Goal: Find specific page/section

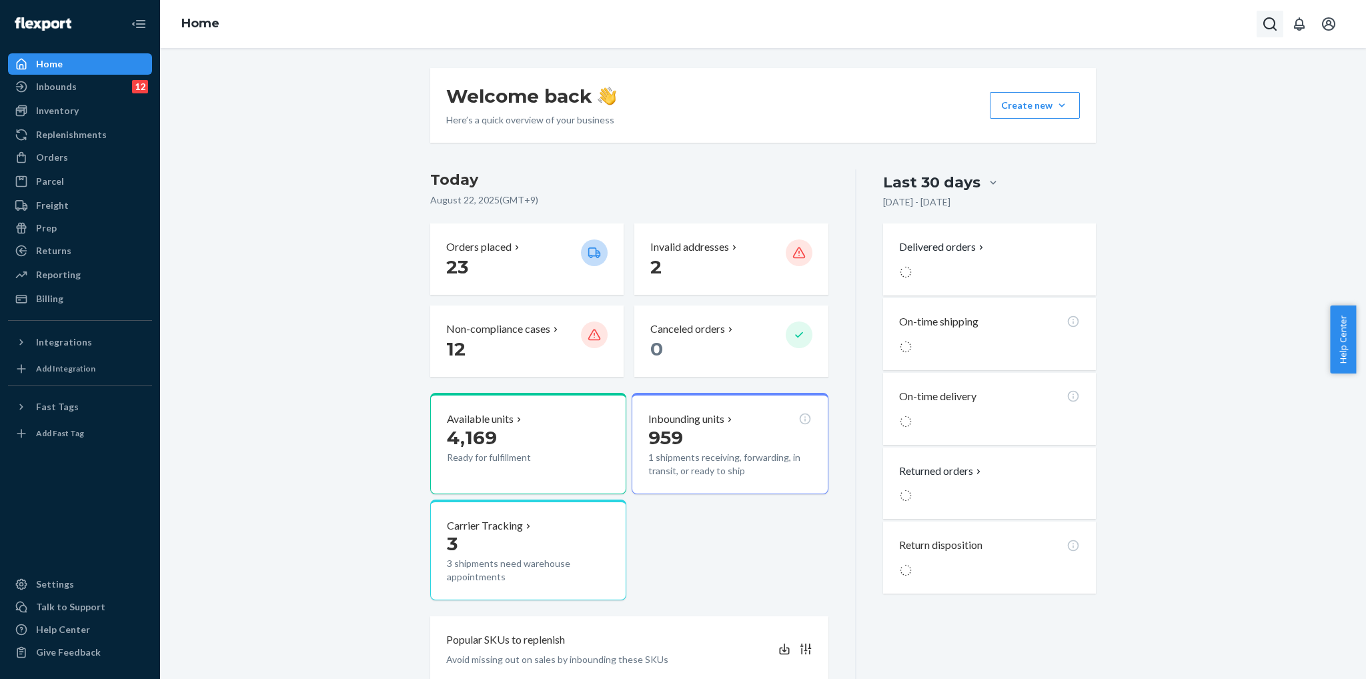
click at [1267, 27] on icon "Open Search Box" at bounding box center [1269, 23] width 13 height 13
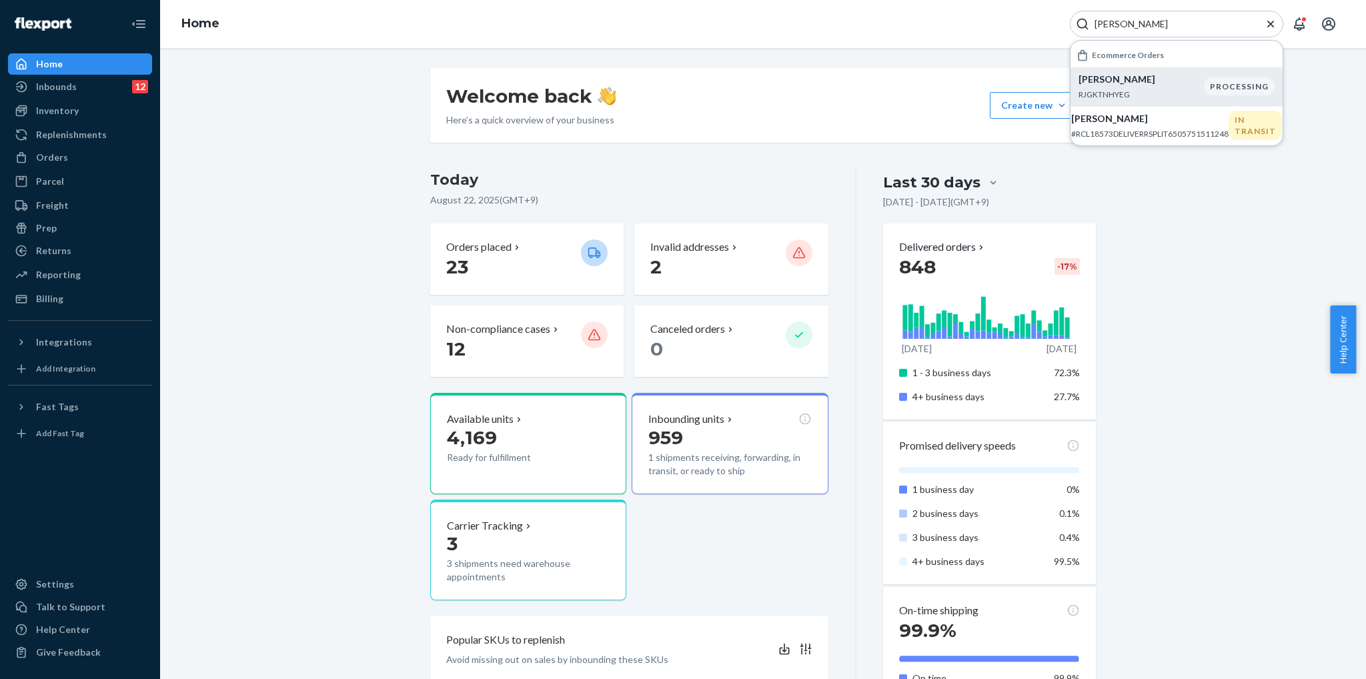
type input "[PERSON_NAME]"
click at [1165, 95] on p "RJGKTNHYEG" at bounding box center [1140, 94] width 125 height 11
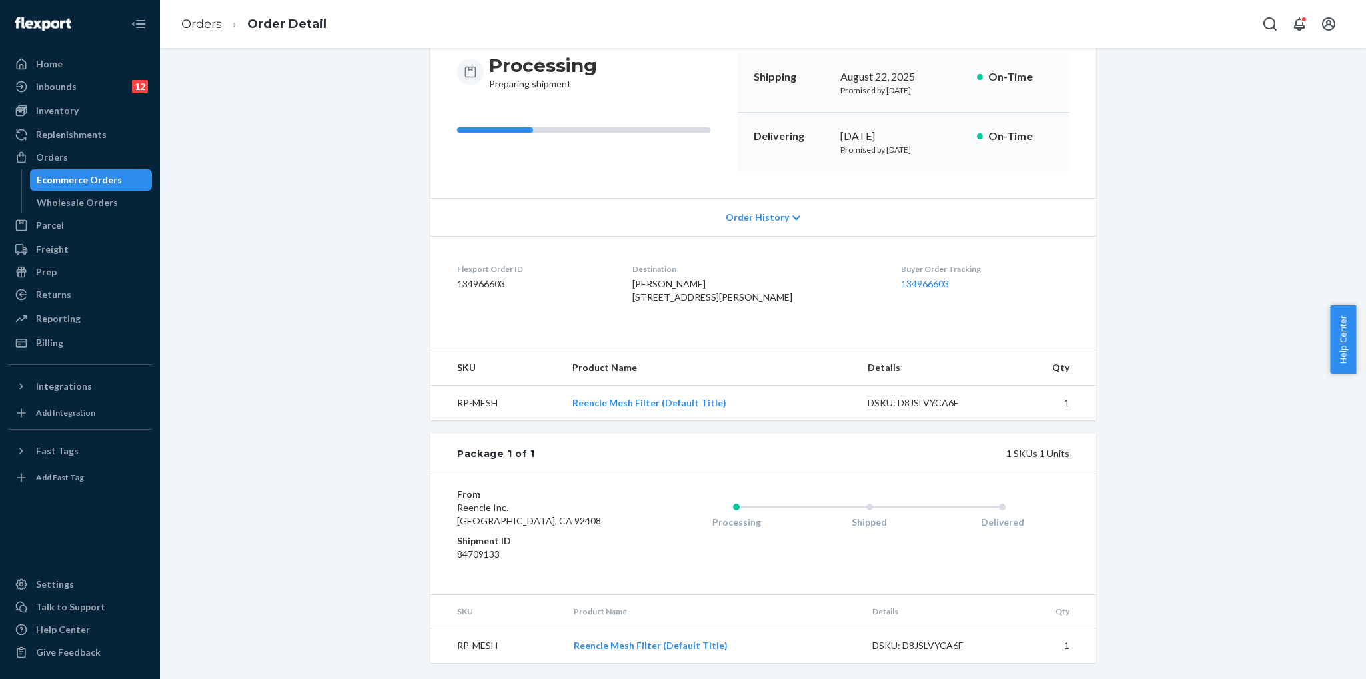
scroll to position [163, 0]
